Goal: Task Accomplishment & Management: Use online tool/utility

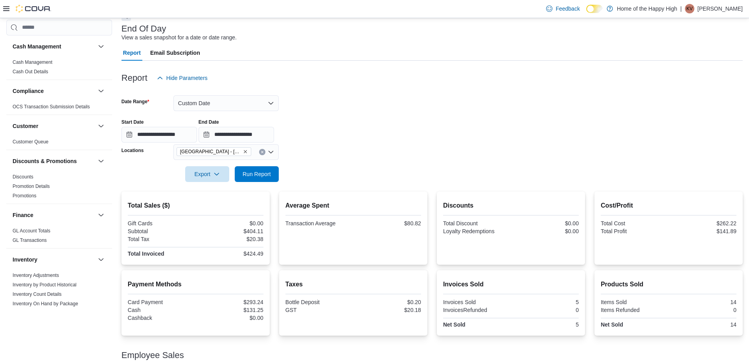
scroll to position [354, 0]
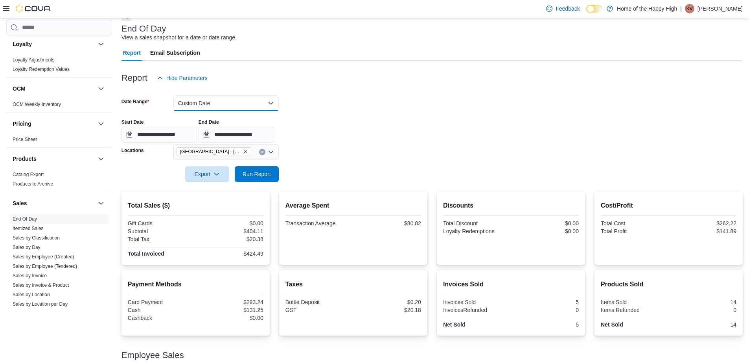
click at [234, 107] on button "Custom Date" at bounding box center [225, 103] width 105 height 16
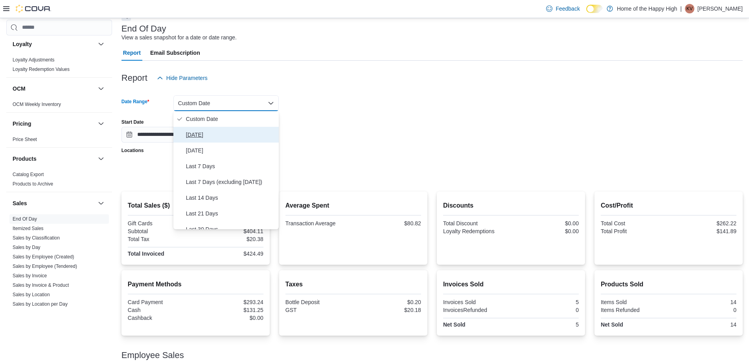
click at [214, 132] on span "[DATE]" at bounding box center [231, 134] width 90 height 9
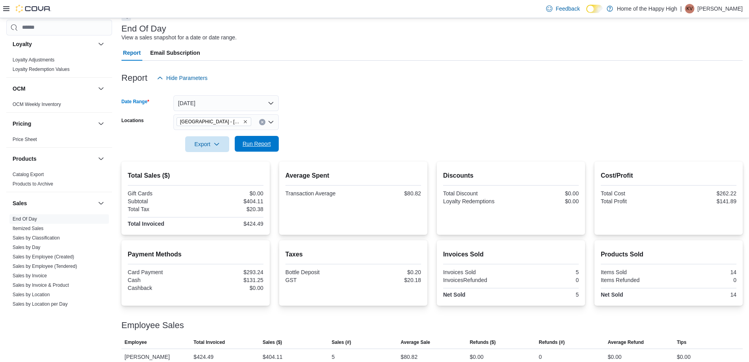
click at [252, 150] on span "Run Report" at bounding box center [257, 144] width 35 height 16
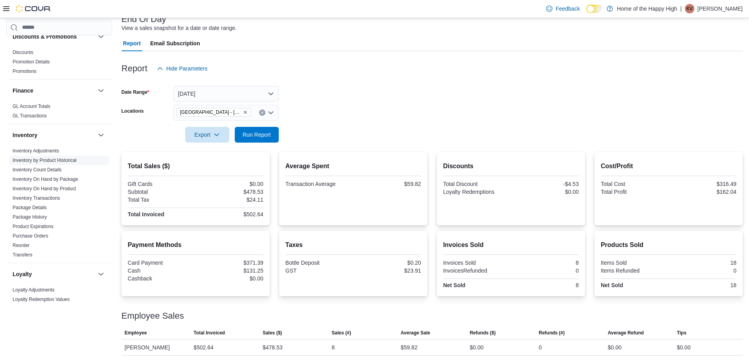
scroll to position [56, 0]
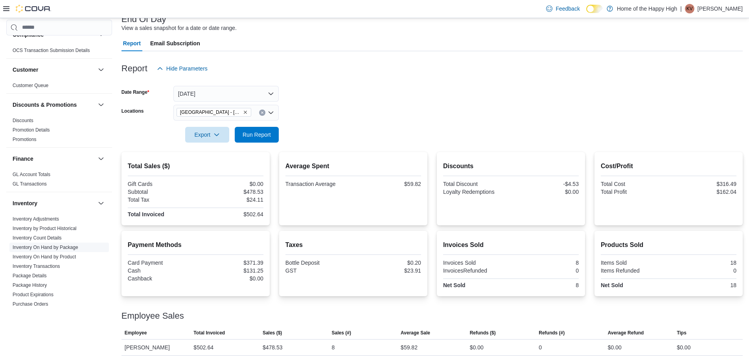
click at [73, 249] on link "Inventory On Hand by Package" at bounding box center [46, 247] width 66 height 6
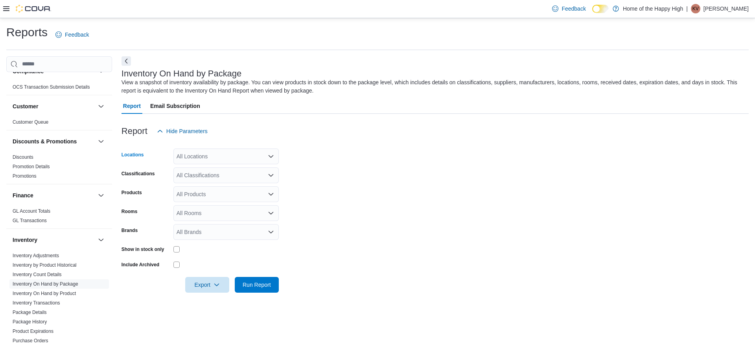
click at [221, 156] on div "All Locations" at bounding box center [225, 156] width 105 height 16
type input "***"
click at [269, 169] on span "[GEOGRAPHIC_DATA] - [GEOGRAPHIC_DATA] - Fire & Flower" at bounding box center [284, 170] width 157 height 8
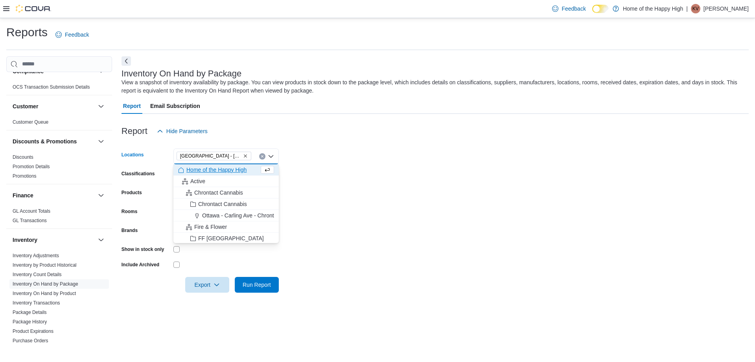
click at [312, 157] on form "Locations [GEOGRAPHIC_DATA] - [GEOGRAPHIC_DATA] - Fire & Flower Combo box. Sele…" at bounding box center [435, 215] width 627 height 153
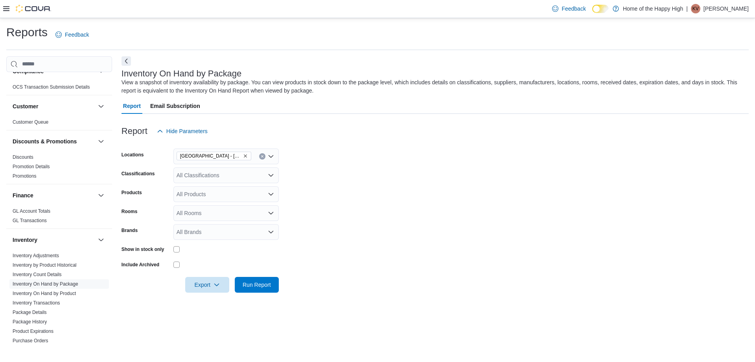
click at [261, 155] on icon "Clear input" at bounding box center [262, 156] width 3 height 3
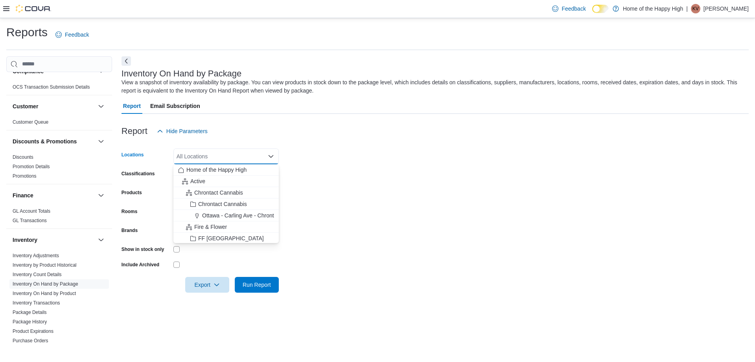
click at [314, 158] on form "Locations All Locations Combo box. Selected. Combo box input. All Locations. Ty…" at bounding box center [435, 215] width 627 height 153
